Goal: Use online tool/utility: Utilize a website feature to perform a specific function

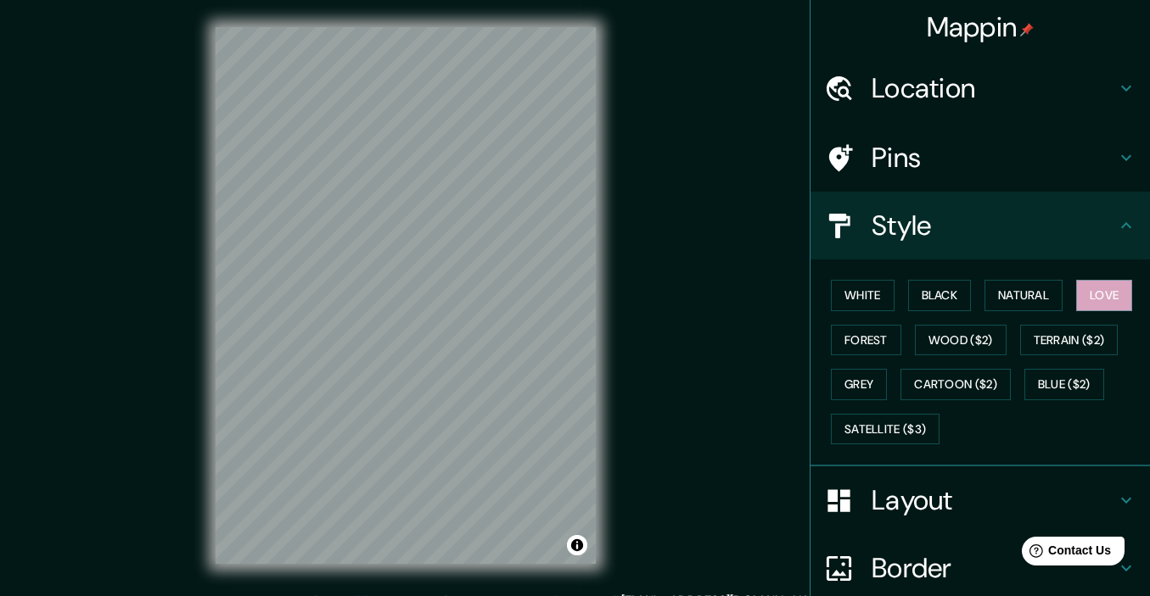
click at [630, 208] on div "Mappin Location [STREET_ADDRESS][DATE] Pins Style [PERSON_NAME] Black Natural L…" at bounding box center [575, 309] width 1150 height 619
click at [1077, 81] on h4 "Location" at bounding box center [993, 88] width 244 height 34
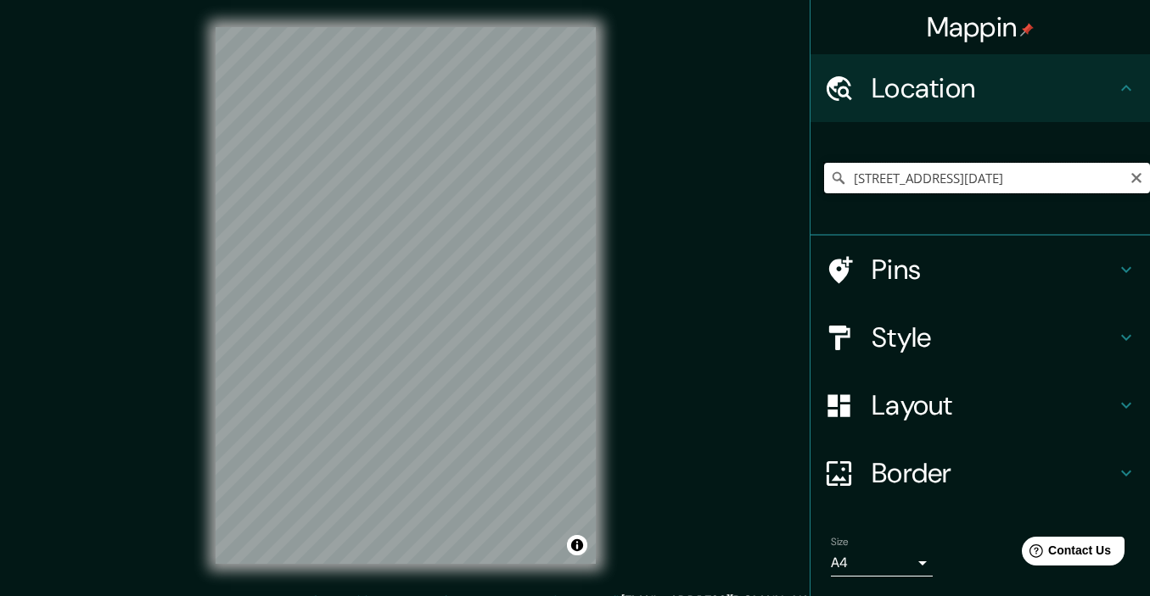
click at [983, 170] on input "[STREET_ADDRESS][DATE]" at bounding box center [987, 178] width 326 height 31
click at [935, 173] on input "[STREET_ADDRESS][DATE]" at bounding box center [987, 178] width 326 height 31
click at [987, 184] on input "[STREET_ADDRESS][DATE]" at bounding box center [987, 178] width 326 height 31
click at [1062, 176] on input "[STREET_ADDRESS][DATE]" at bounding box center [987, 178] width 326 height 31
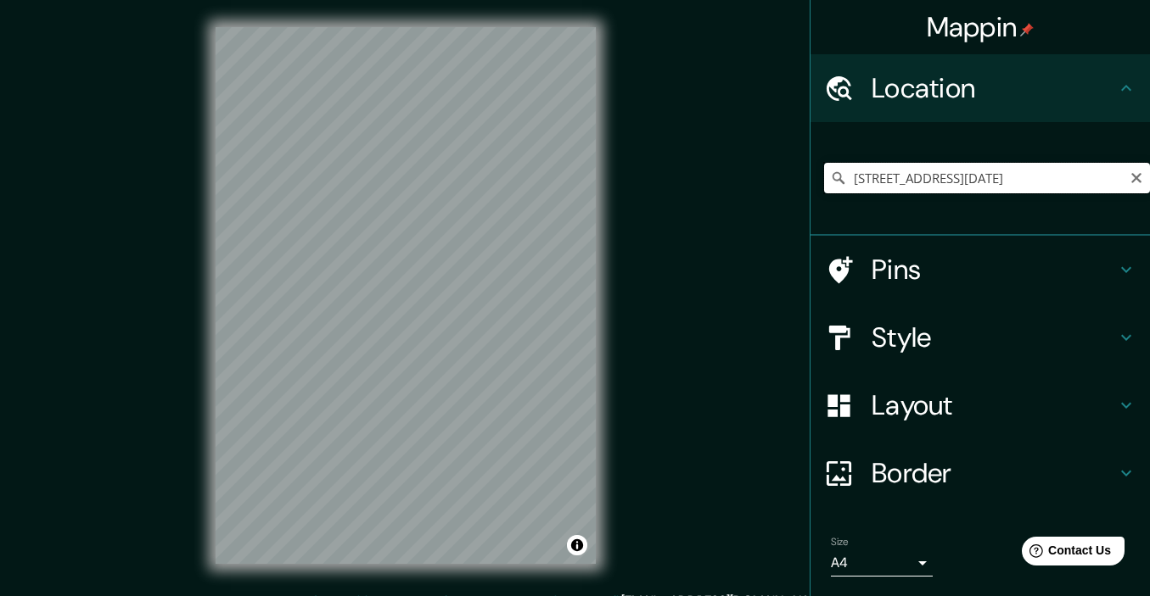
click at [1062, 176] on input "[STREET_ADDRESS][DATE]" at bounding box center [987, 178] width 326 height 31
click at [1016, 177] on input "[STREET_ADDRESS][DATE]" at bounding box center [987, 178] width 326 height 31
drag, startPoint x: 1015, startPoint y: 177, endPoint x: 819, endPoint y: 175, distance: 196.0
click at [819, 175] on div "[STREET_ADDRESS][DATE]" at bounding box center [979, 179] width 339 height 114
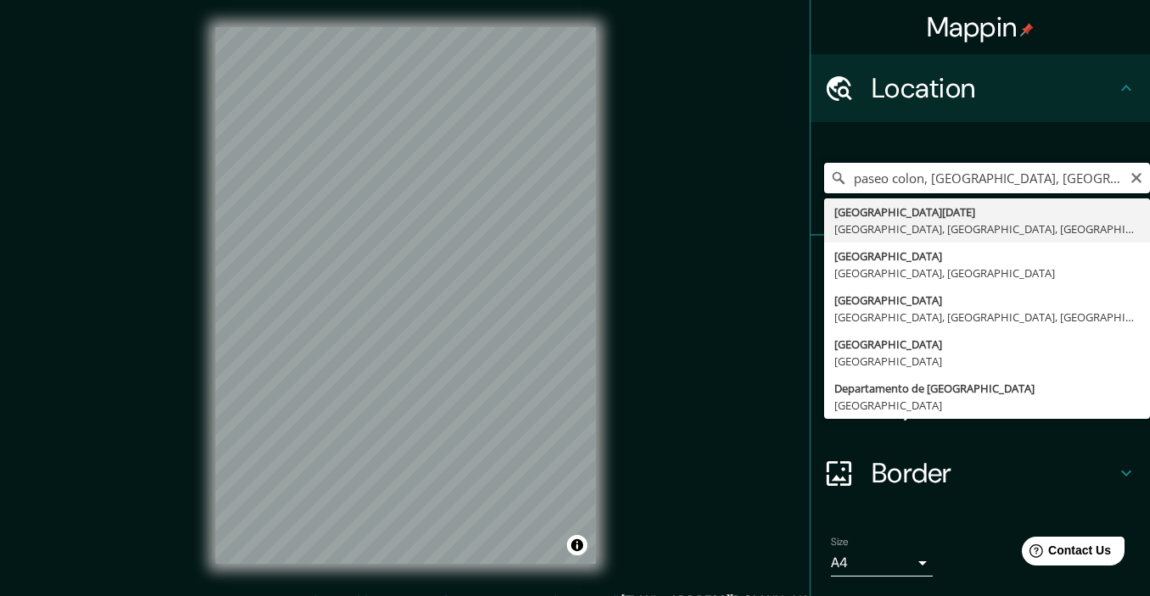
type input "[GEOGRAPHIC_DATA][DATE], [GEOGRAPHIC_DATA], [GEOGRAPHIC_DATA], [GEOGRAPHIC_DATA]"
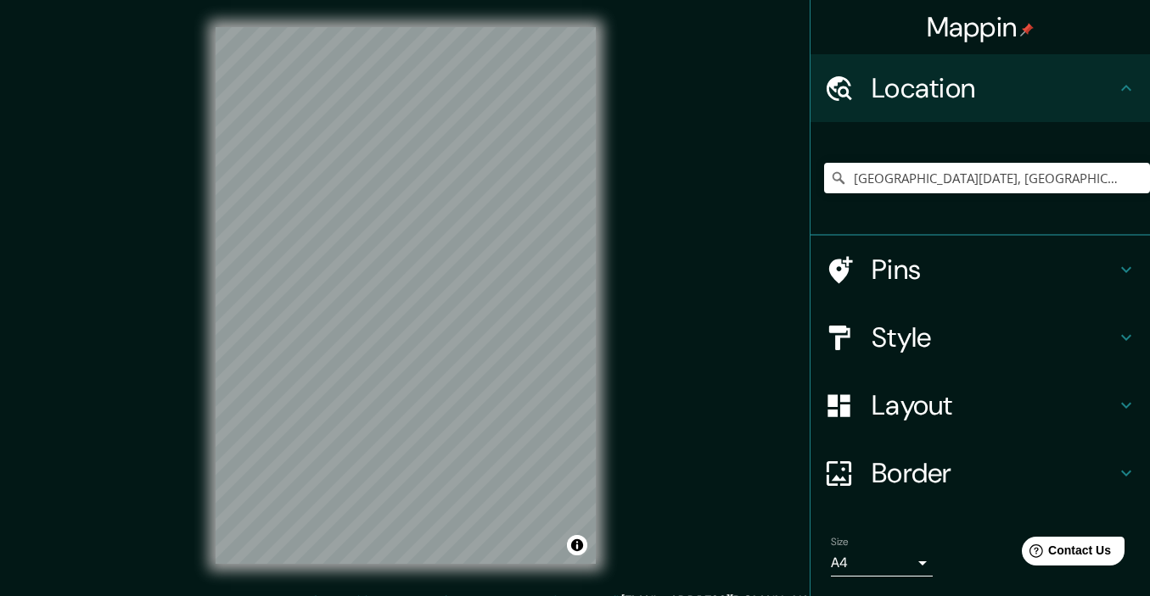
click at [1016, 415] on h4 "Layout" at bounding box center [993, 406] width 244 height 34
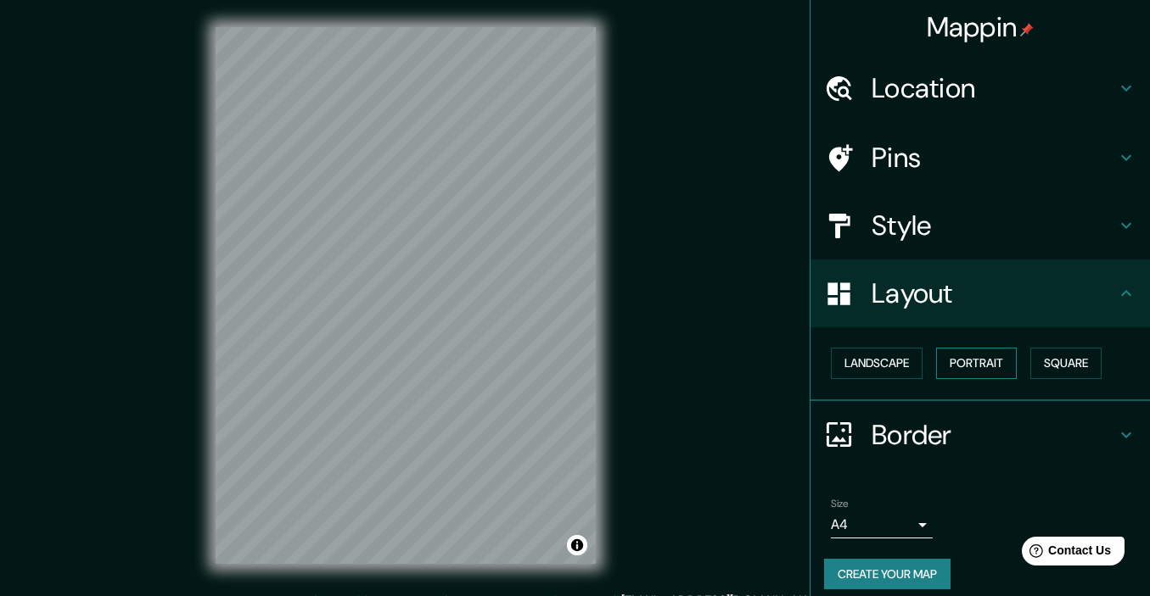
click at [977, 356] on button "Portrait" at bounding box center [976, 363] width 81 height 31
click at [896, 364] on button "Landscape" at bounding box center [877, 363] width 92 height 31
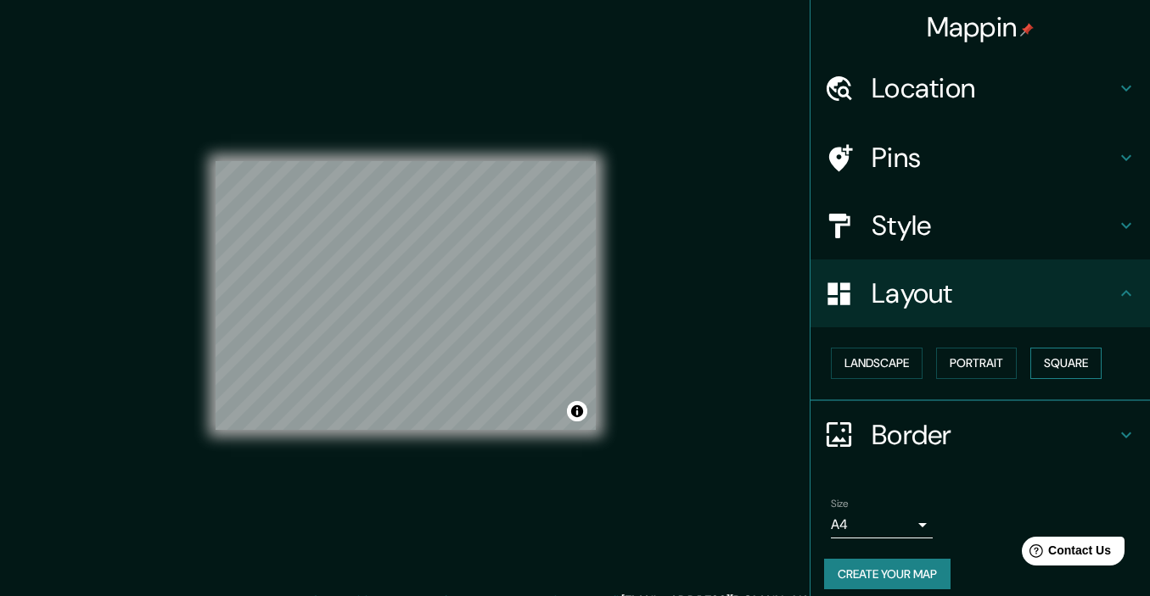
click at [1099, 353] on button "Square" at bounding box center [1065, 363] width 71 height 31
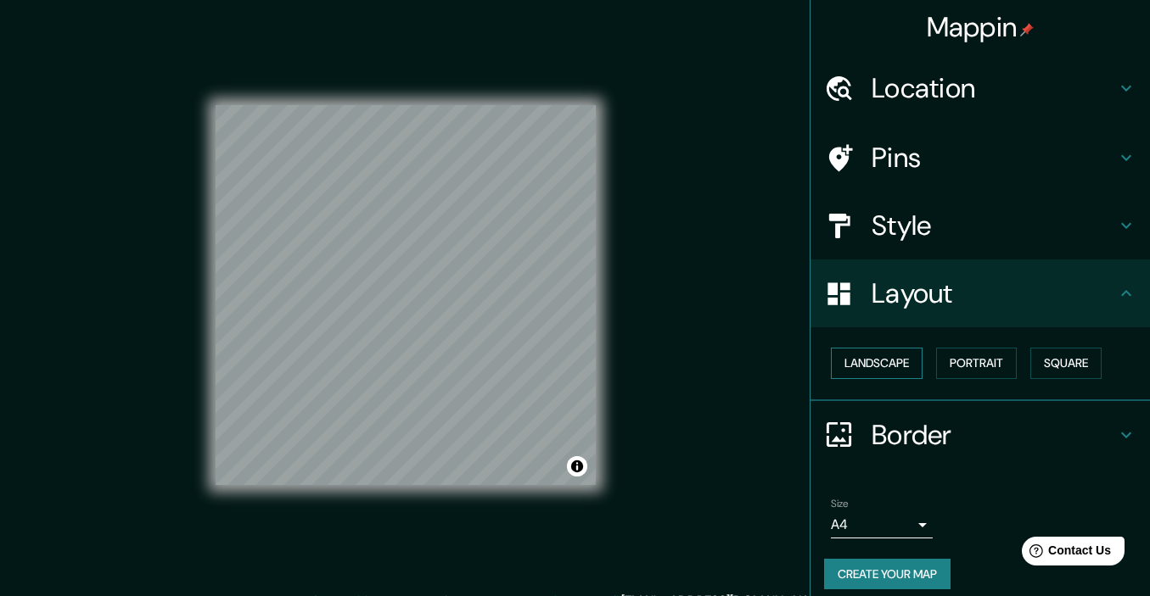
click at [863, 372] on button "Landscape" at bounding box center [877, 363] width 92 height 31
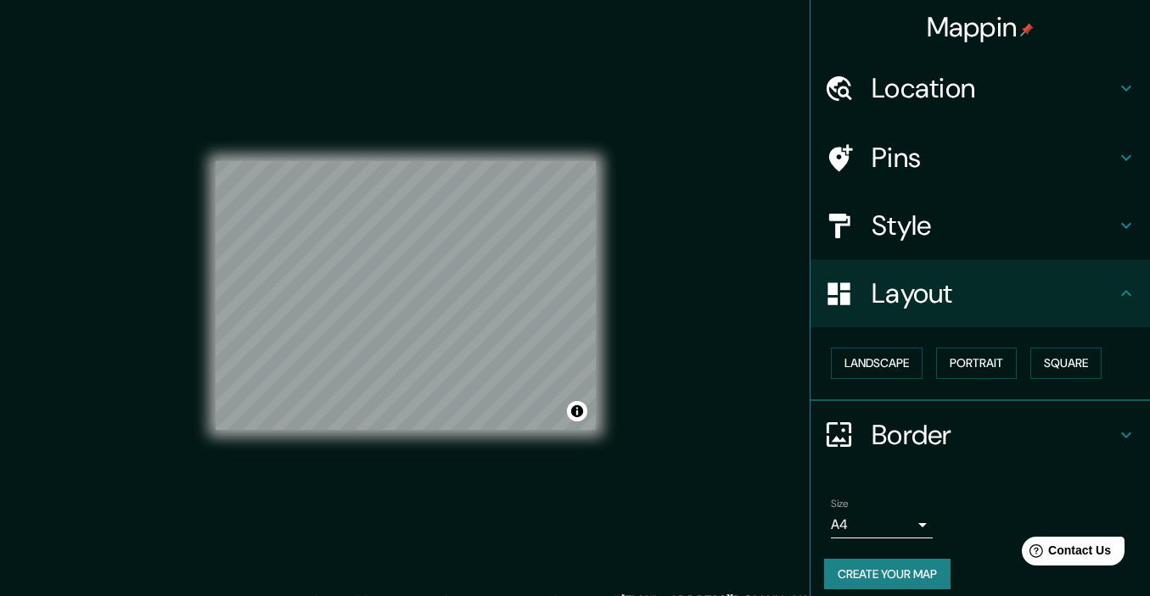
click at [1026, 376] on div "Landscape [GEOGRAPHIC_DATA]" at bounding box center [987, 363] width 326 height 45
click at [1000, 362] on button "Portrait" at bounding box center [976, 363] width 81 height 31
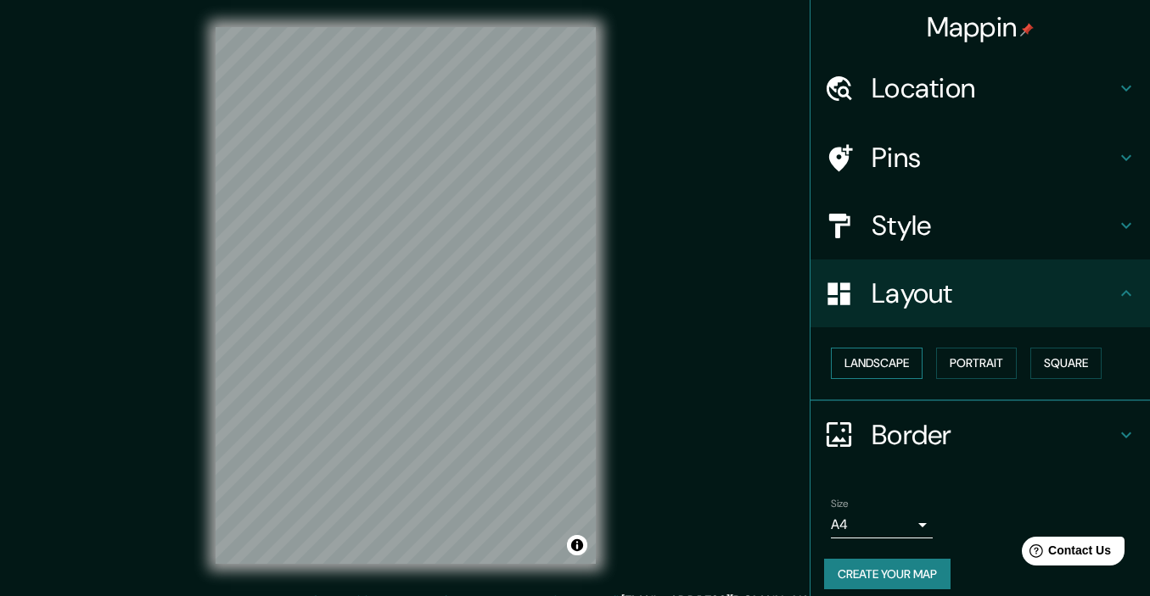
click at [877, 356] on button "Landscape" at bounding box center [877, 363] width 92 height 31
